Goal: Register for event/course

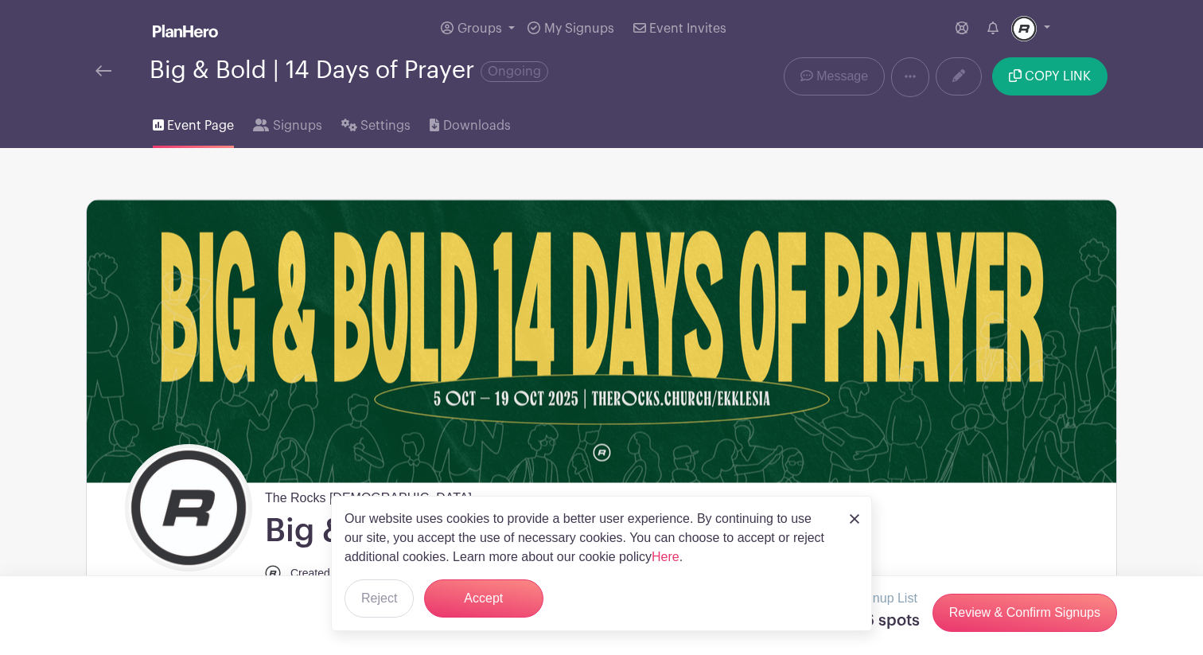
click at [855, 517] on img at bounding box center [855, 519] width 10 height 10
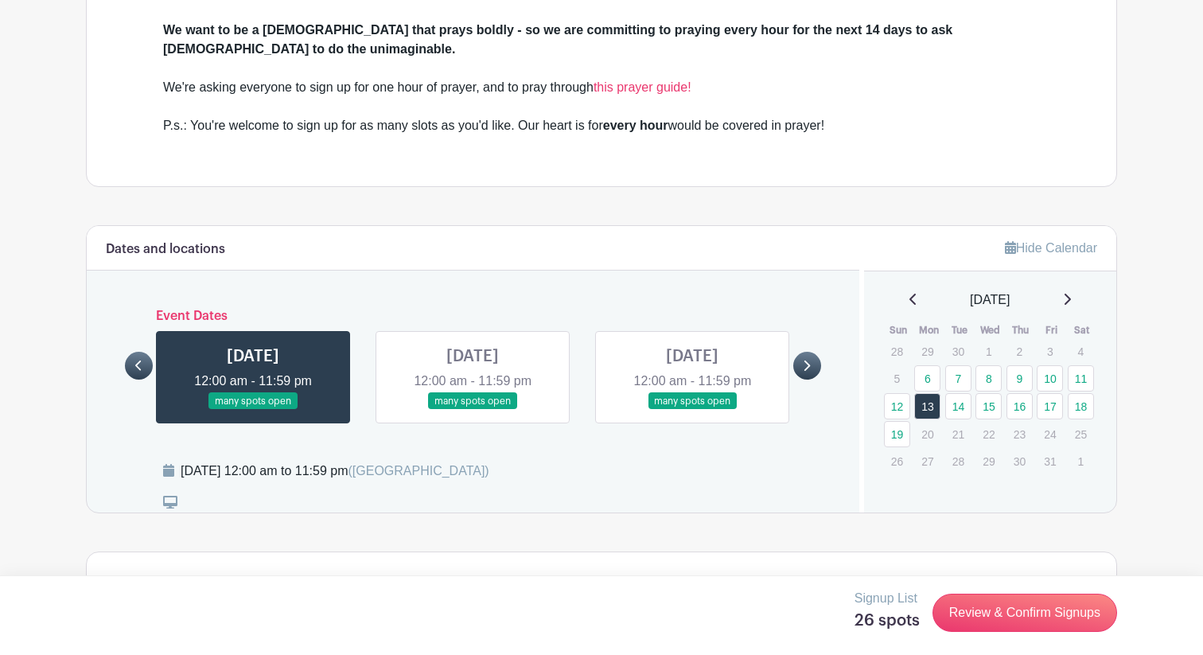
scroll to position [782, 0]
click at [958, 392] on link "14" at bounding box center [958, 405] width 26 height 26
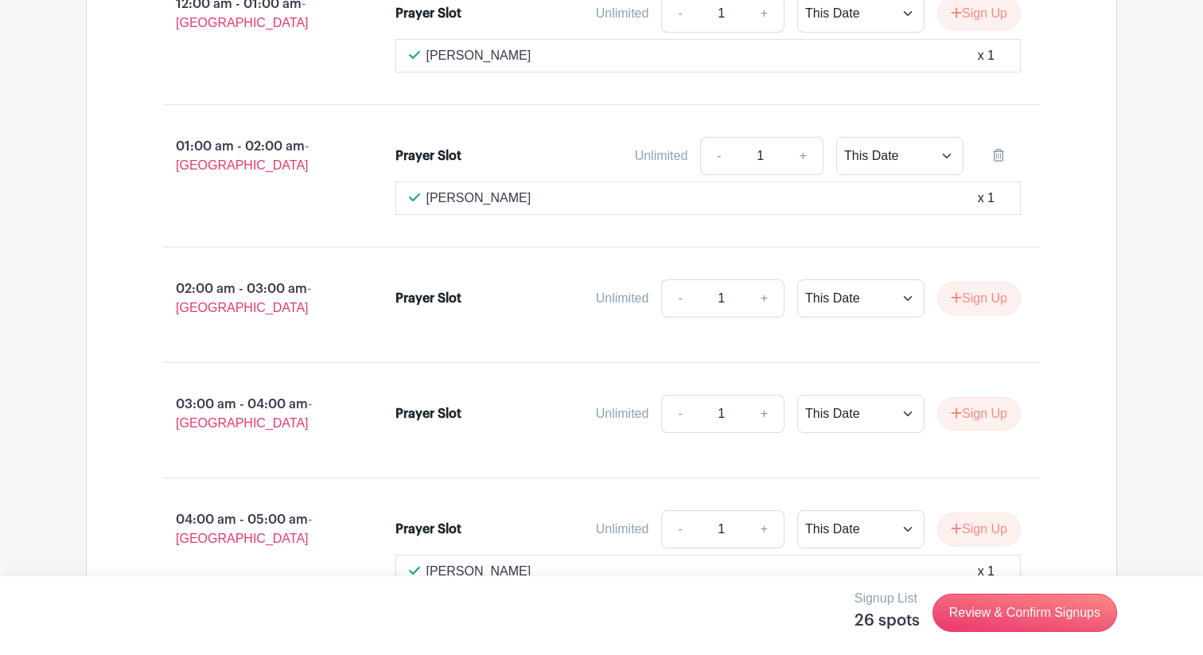
scroll to position [1446, 0]
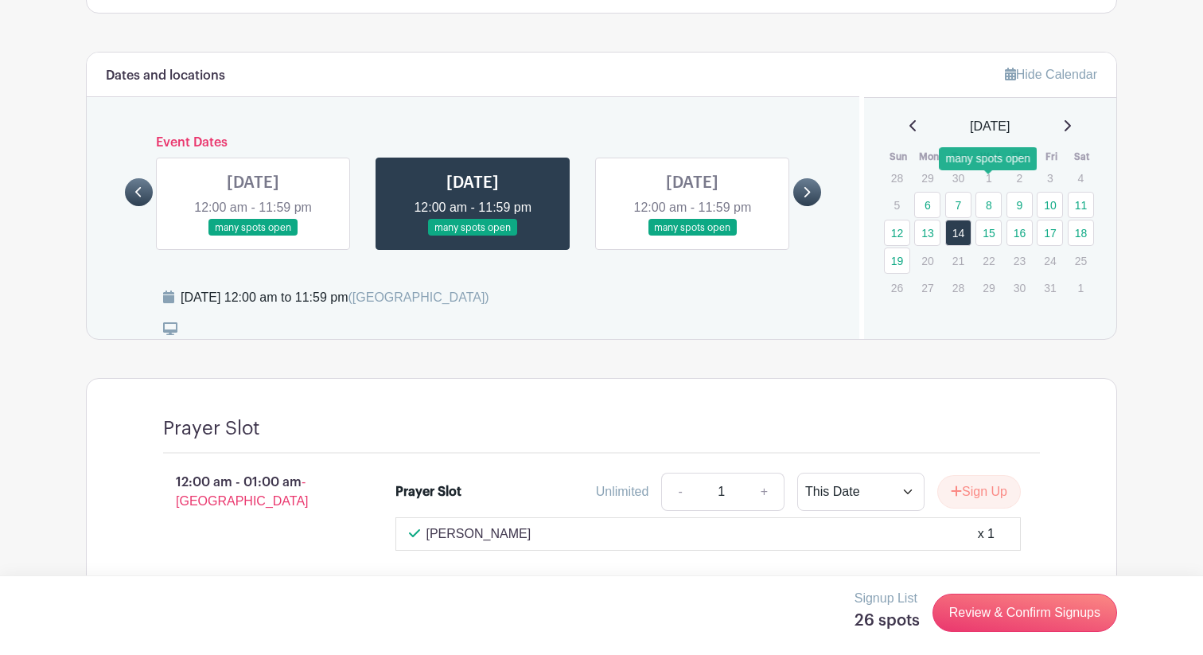
scroll to position [956, 0]
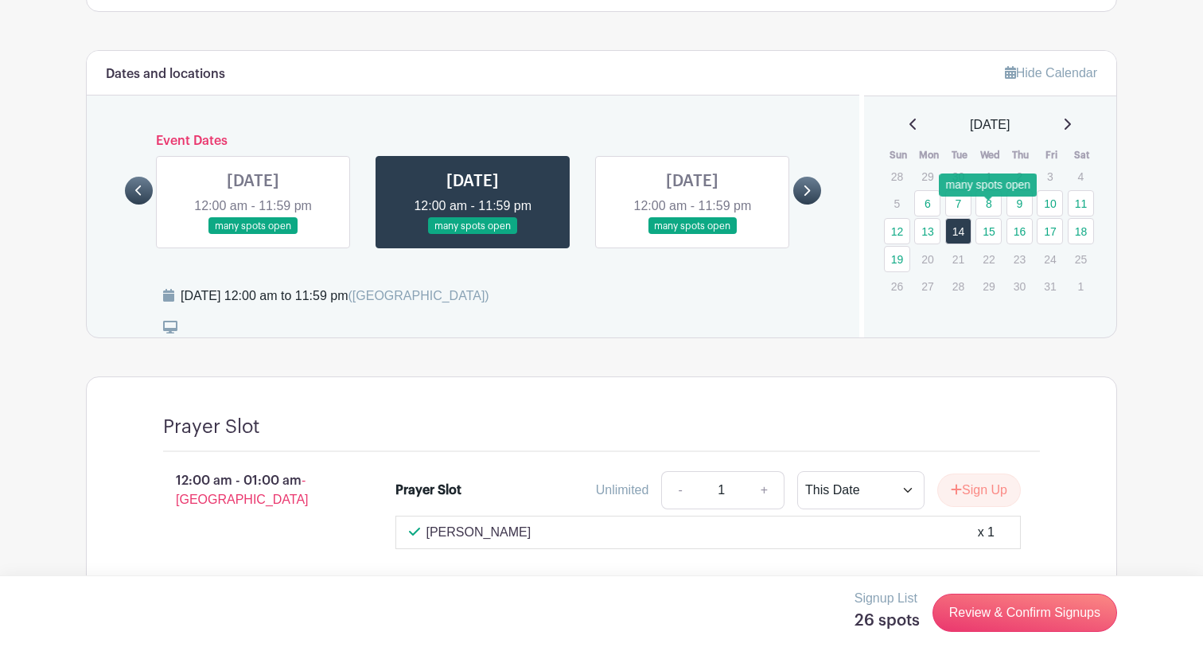
click at [990, 218] on link "15" at bounding box center [989, 231] width 26 height 26
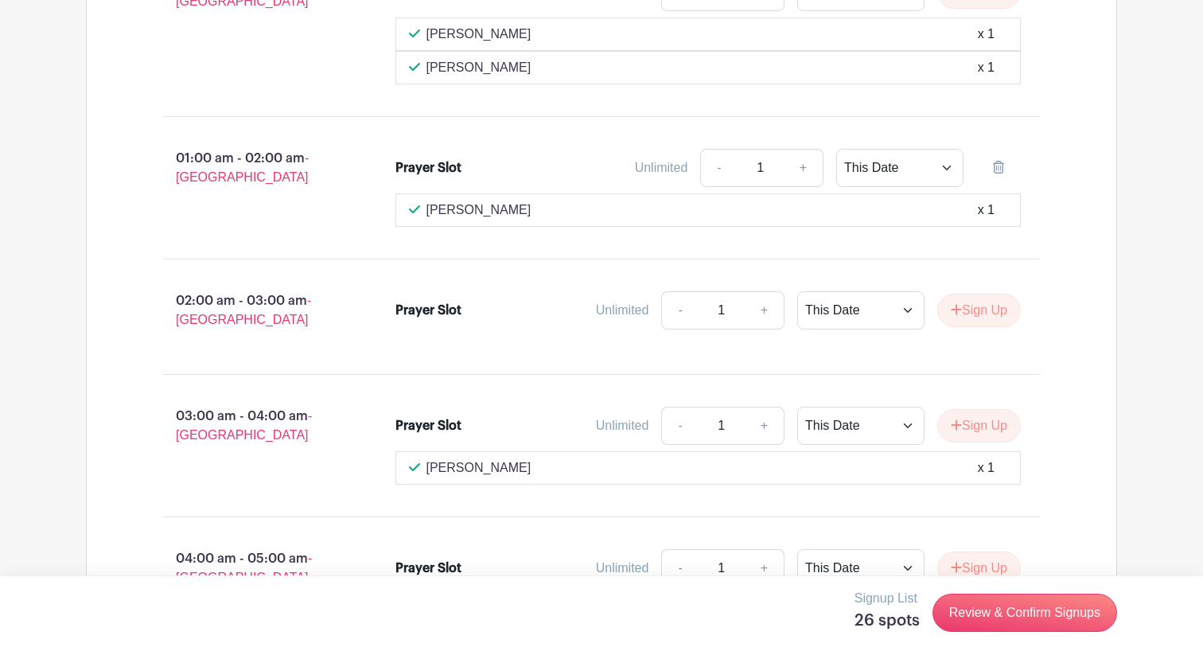
scroll to position [1455, 0]
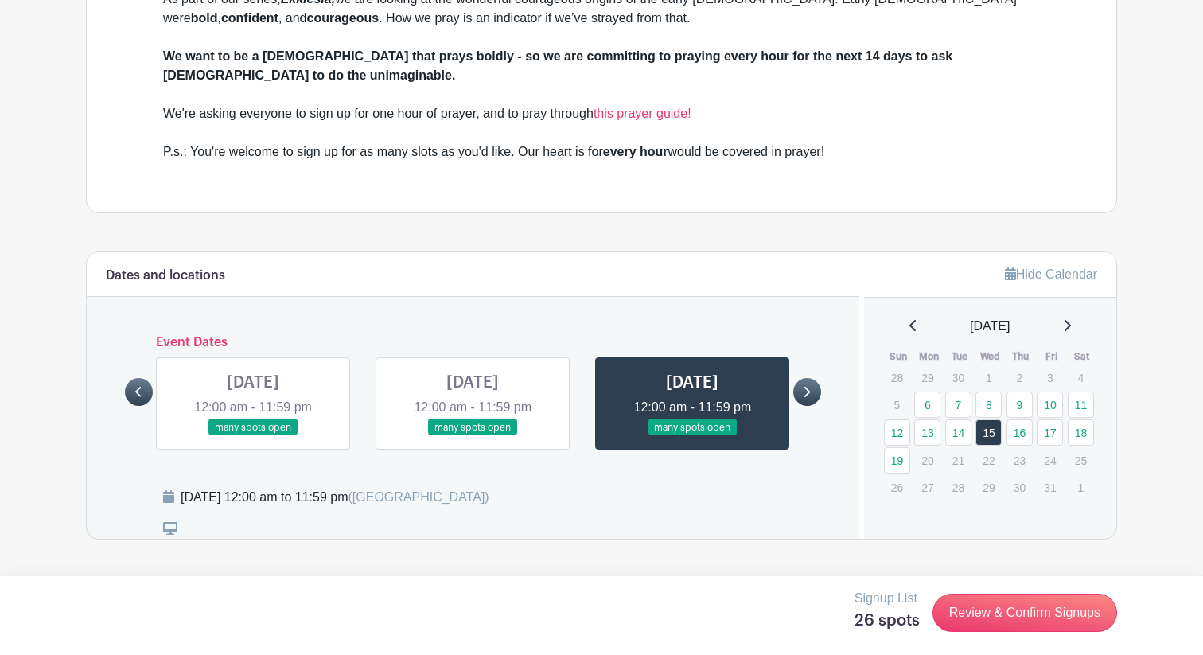
scroll to position [763, 0]
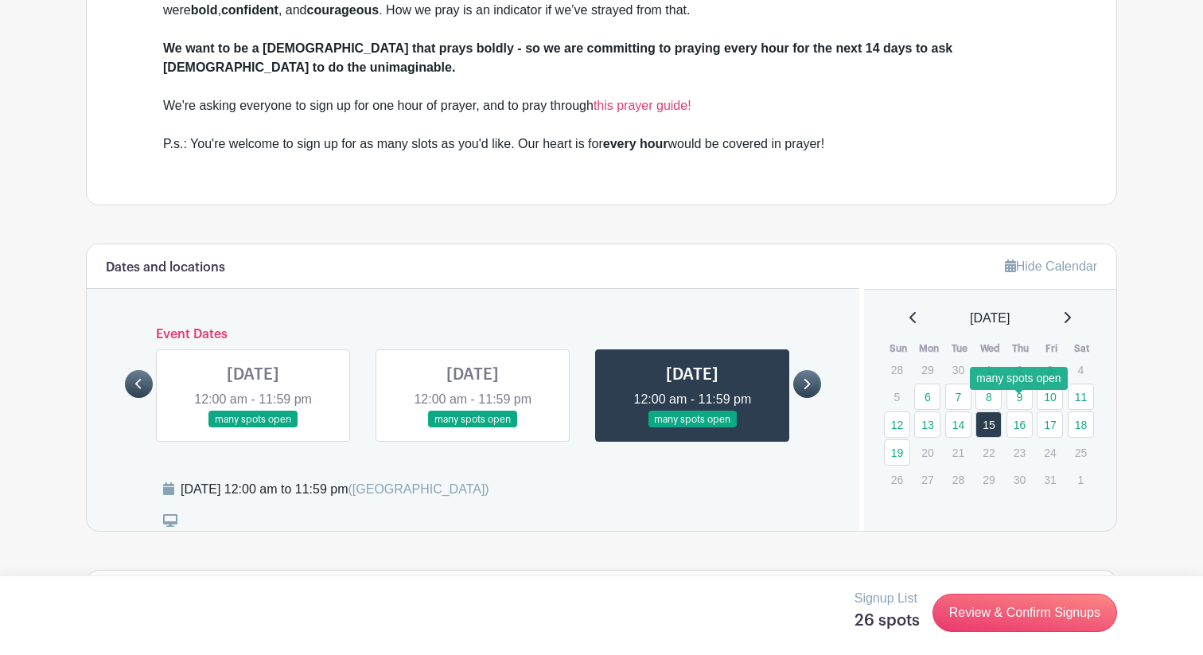
click at [1022, 413] on link "16" at bounding box center [1020, 424] width 26 height 26
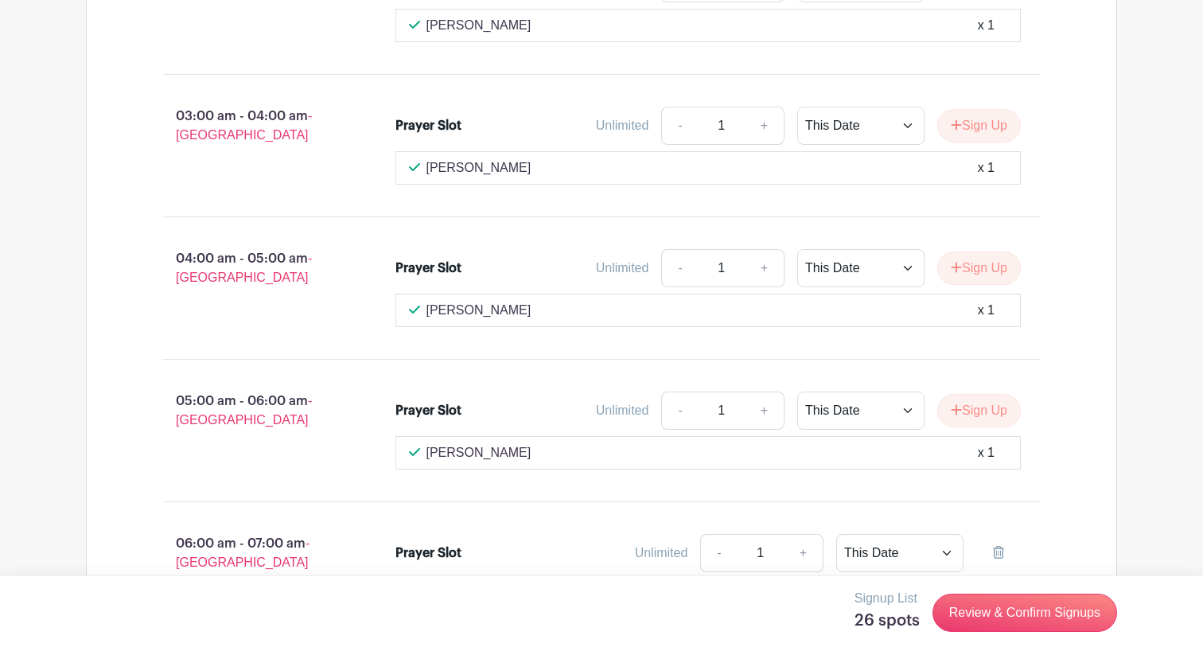
scroll to position [1786, 0]
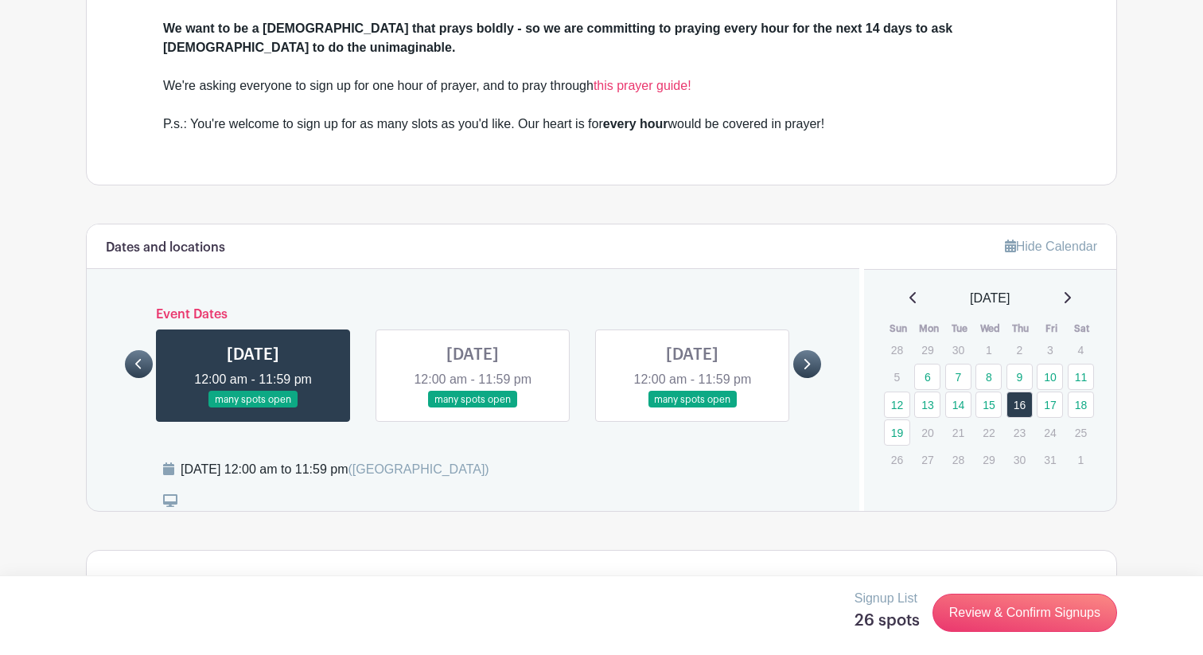
scroll to position [812, 0]
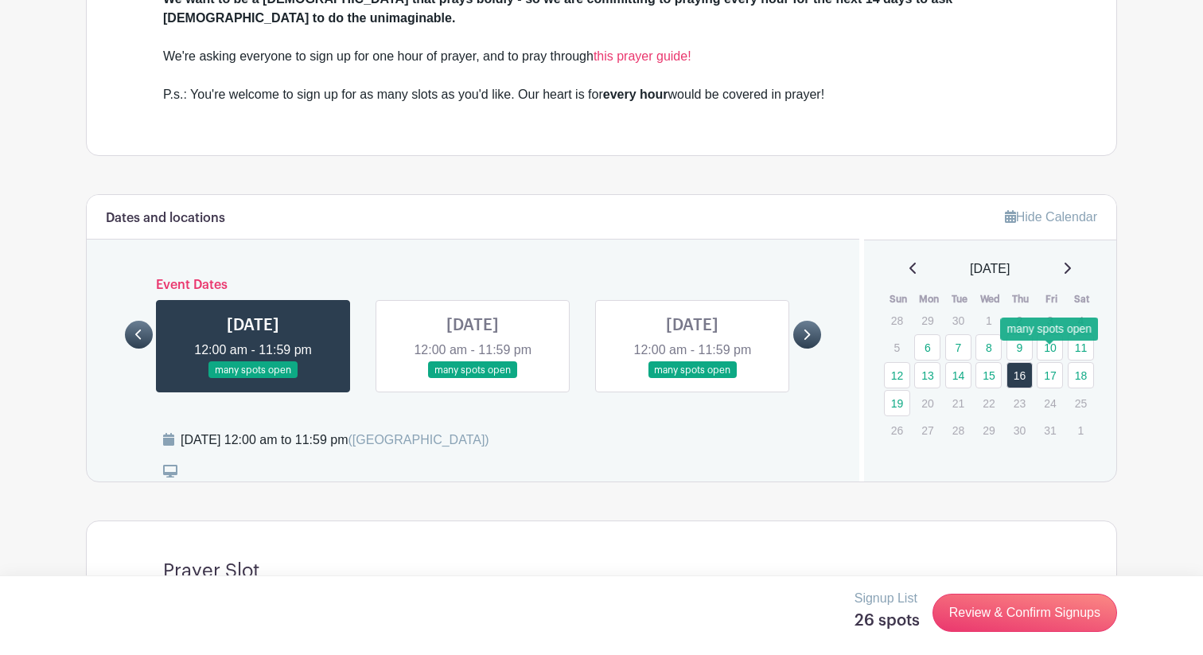
click at [1048, 362] on link "17" at bounding box center [1050, 375] width 26 height 26
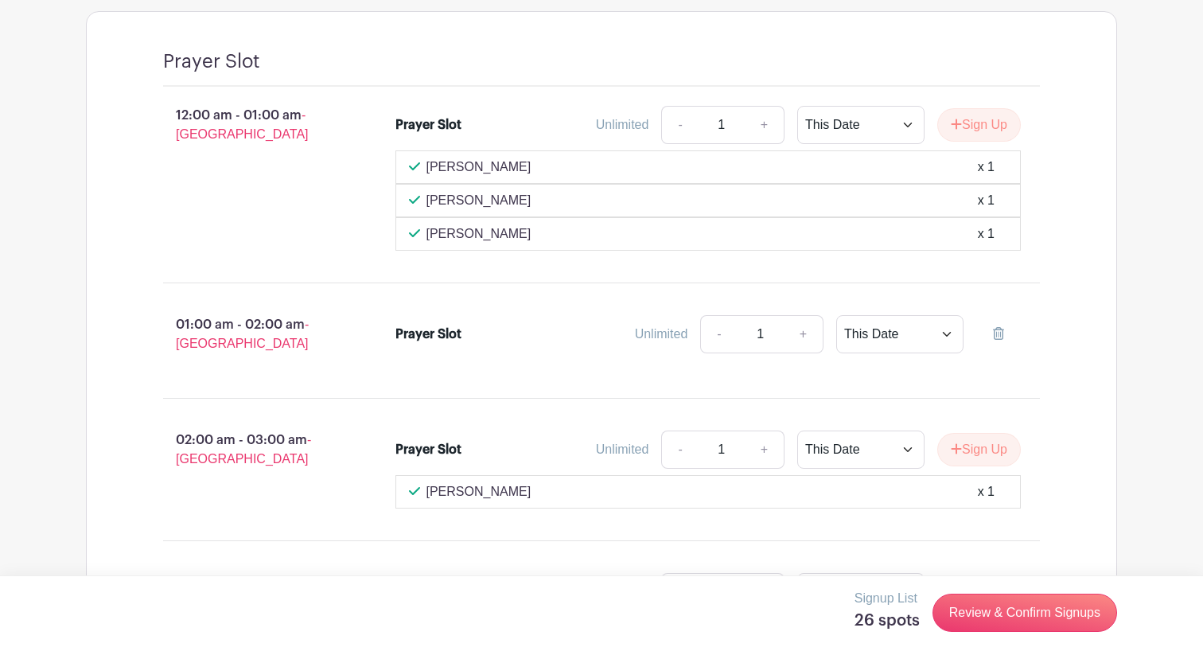
scroll to position [1426, 0]
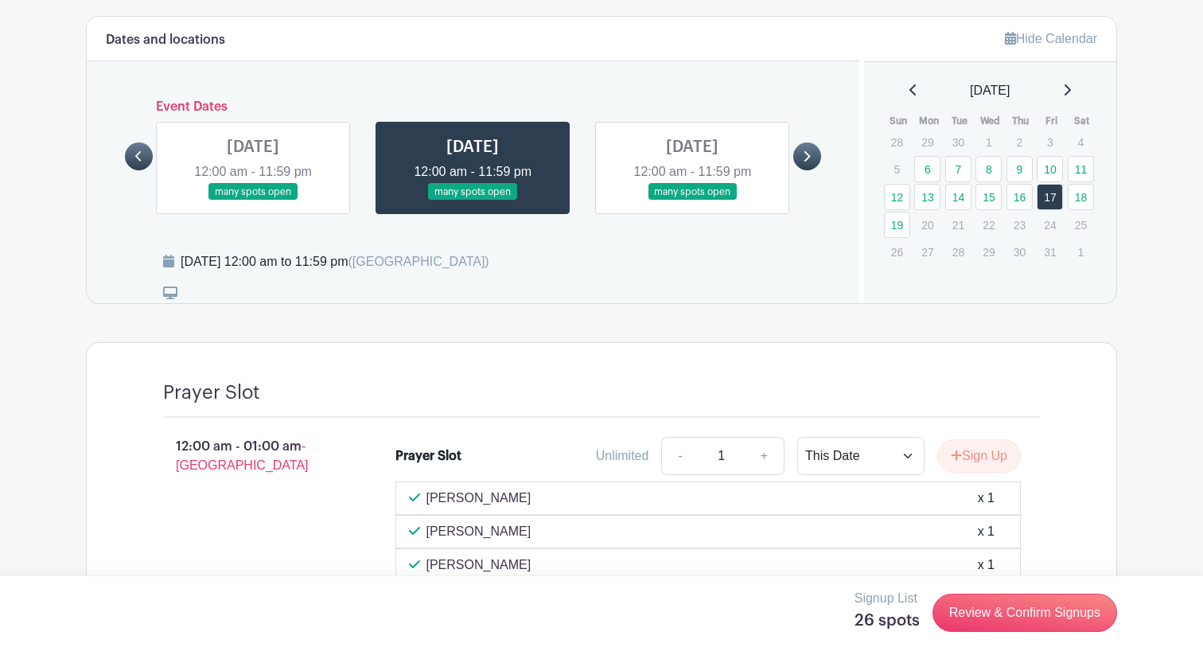
scroll to position [972, 0]
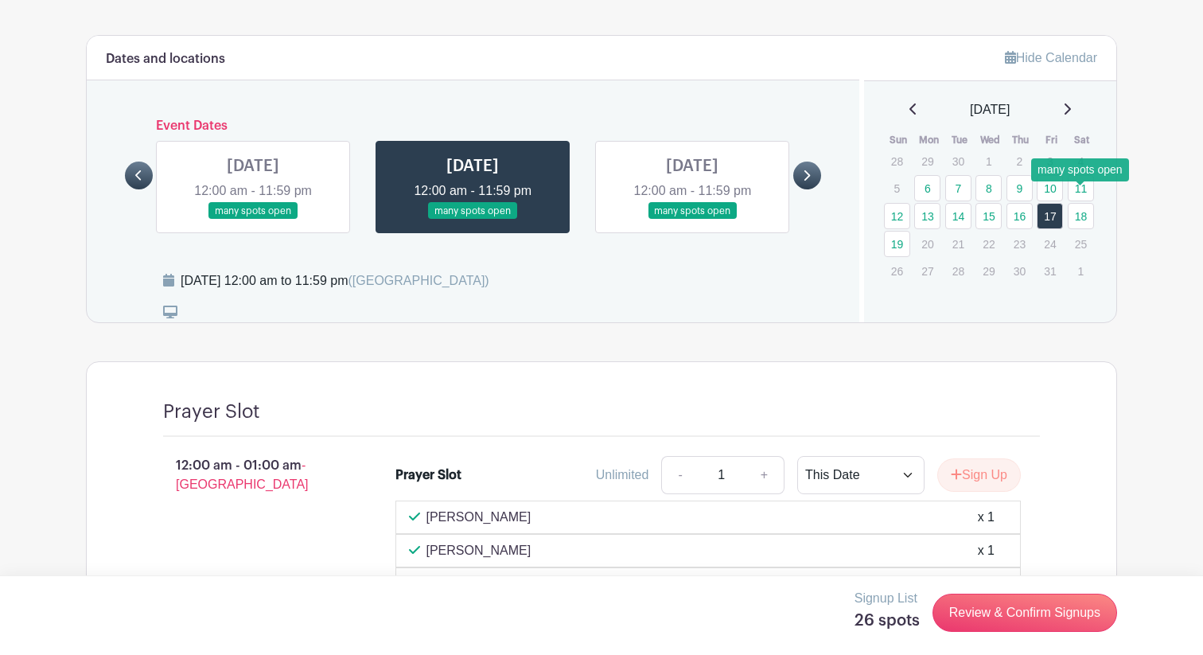
click at [1085, 203] on link "18" at bounding box center [1081, 216] width 26 height 26
